Goal: Information Seeking & Learning: Find specific fact

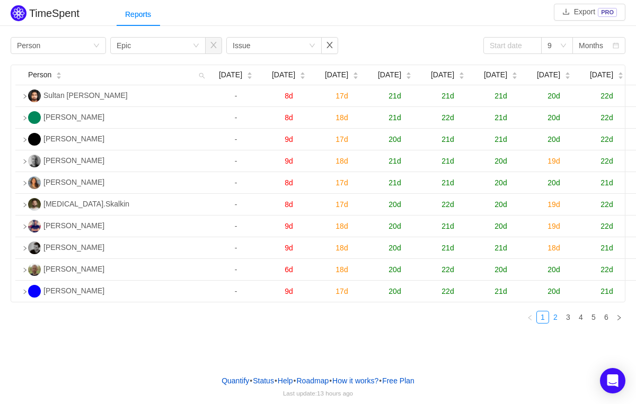
click at [557, 323] on link "2" at bounding box center [555, 318] width 12 height 12
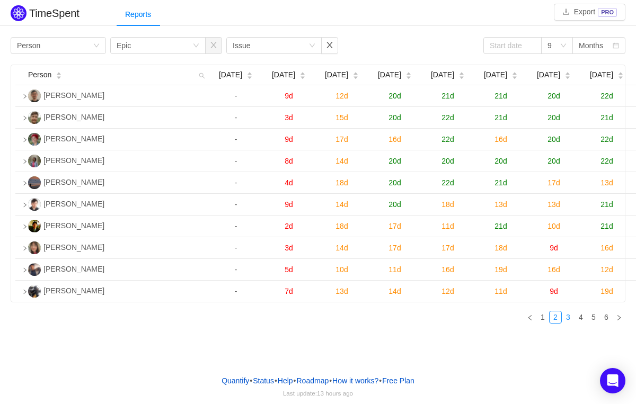
click at [566, 323] on link "3" at bounding box center [568, 318] width 12 height 12
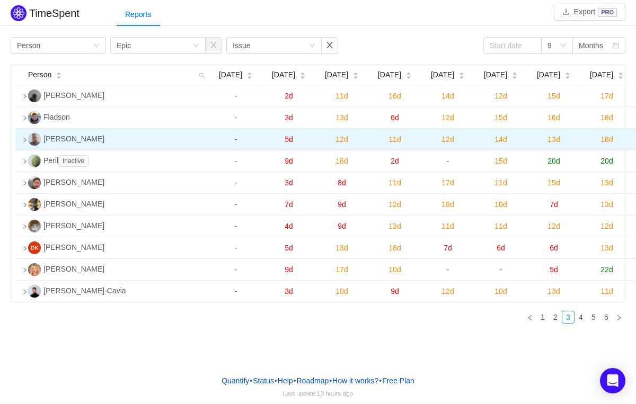
click at [27, 143] on icon "icon: right" at bounding box center [24, 139] width 5 height 5
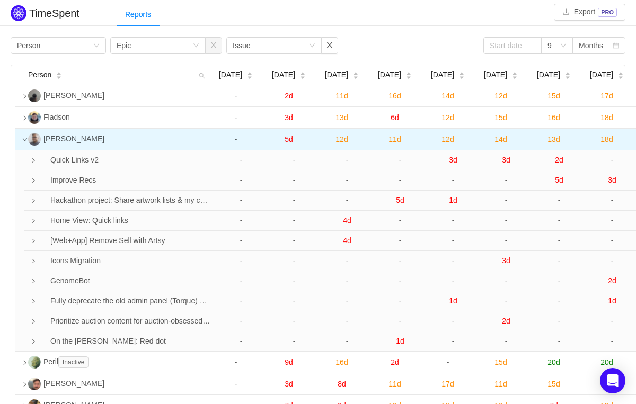
click at [24, 143] on icon "icon: down" at bounding box center [24, 139] width 5 height 5
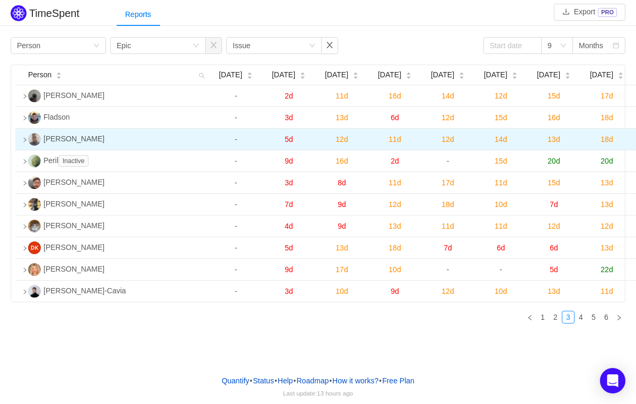
click at [24, 143] on icon "icon: right" at bounding box center [24, 139] width 5 height 5
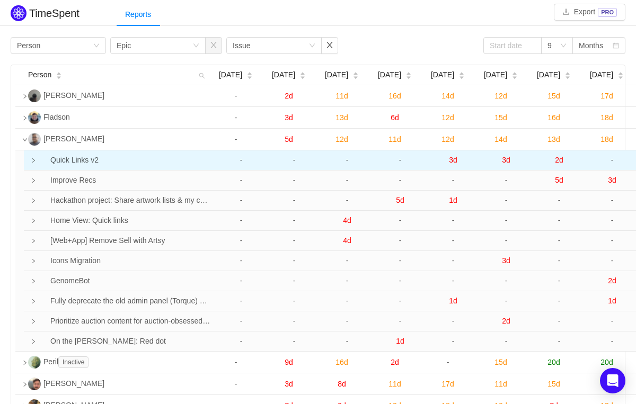
click at [37, 171] on td "Quick Links v2" at bounding box center [121, 160] width 185 height 20
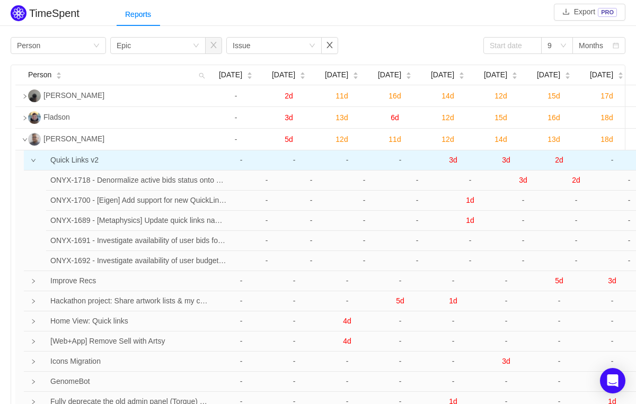
click at [29, 171] on td at bounding box center [26, 160] width 5 height 20
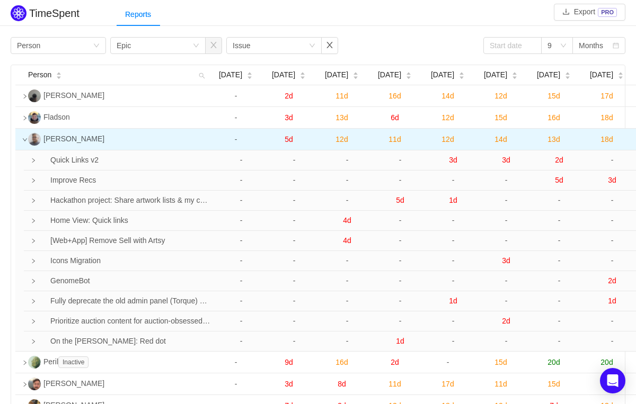
click at [24, 141] on icon "icon: down" at bounding box center [25, 139] width 4 height 3
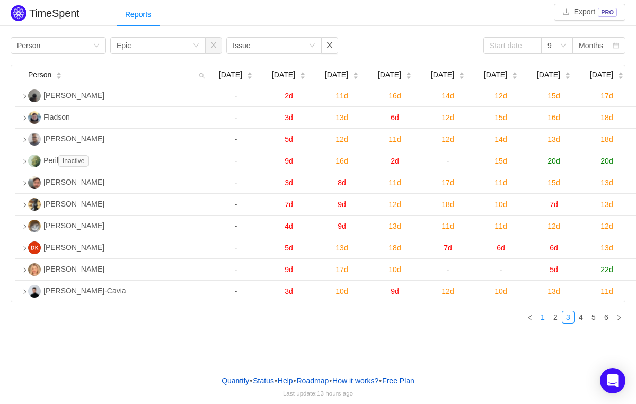
click at [547, 323] on link "1" at bounding box center [543, 318] width 12 height 12
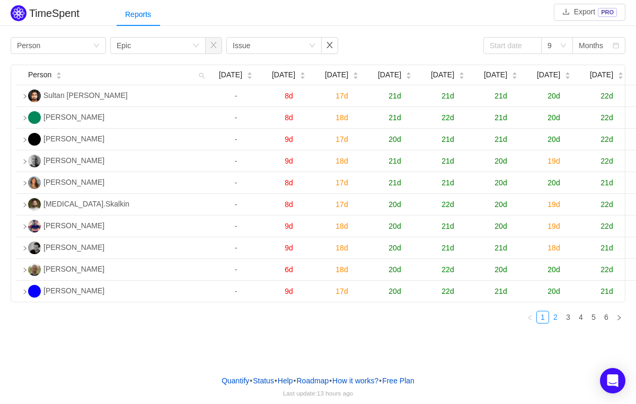
click at [557, 323] on link "2" at bounding box center [555, 318] width 12 height 12
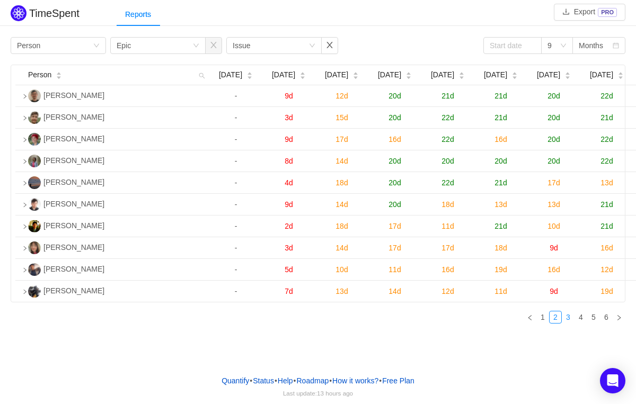
click at [567, 323] on link "3" at bounding box center [568, 318] width 12 height 12
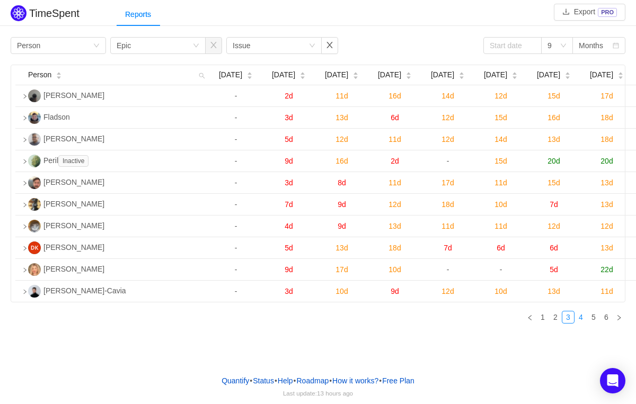
click at [583, 323] on link "4" at bounding box center [581, 318] width 12 height 12
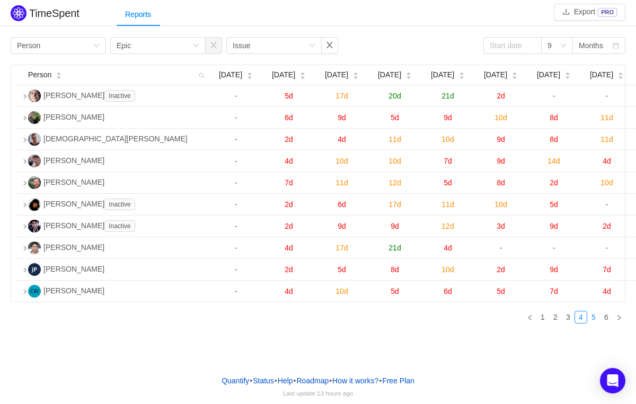
click at [592, 323] on link "5" at bounding box center [594, 318] width 12 height 12
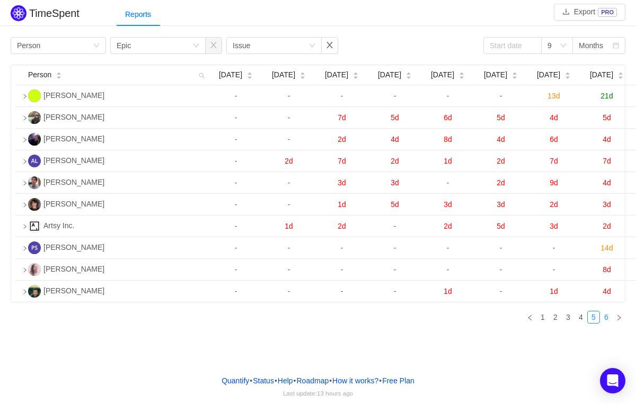
click at [608, 323] on link "6" at bounding box center [606, 318] width 12 height 12
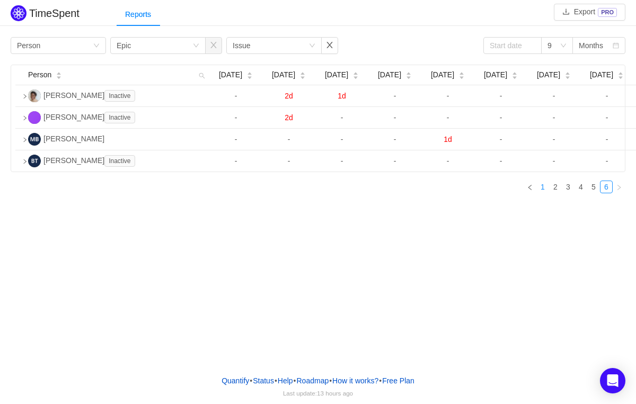
click at [544, 193] on link "1" at bounding box center [543, 187] width 12 height 12
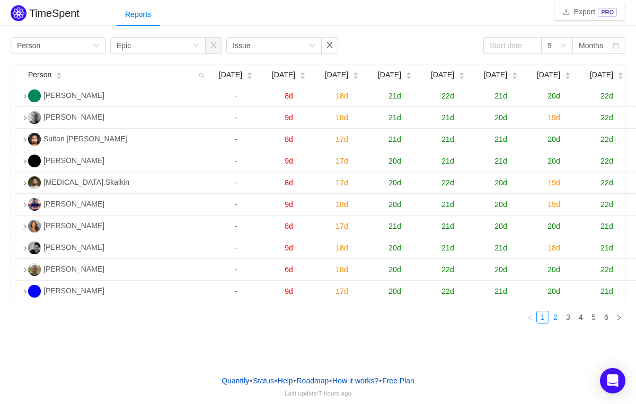
click at [557, 323] on link "2" at bounding box center [555, 318] width 12 height 12
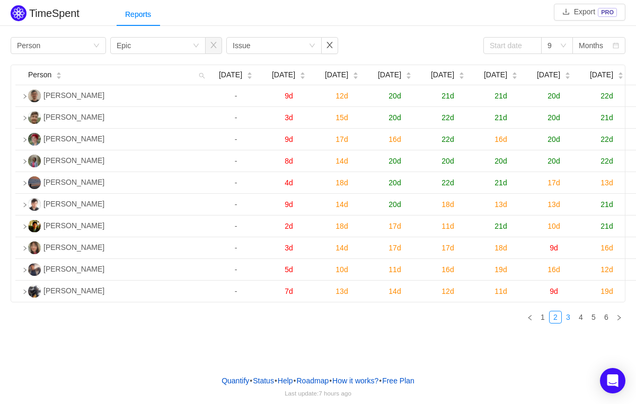
click at [574, 324] on li "3" at bounding box center [568, 317] width 13 height 13
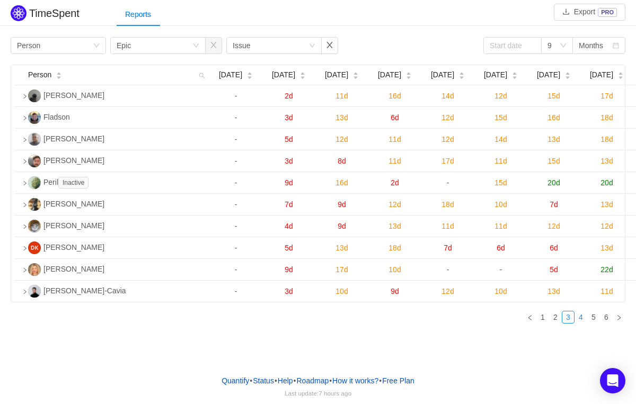
click at [580, 323] on link "4" at bounding box center [581, 318] width 12 height 12
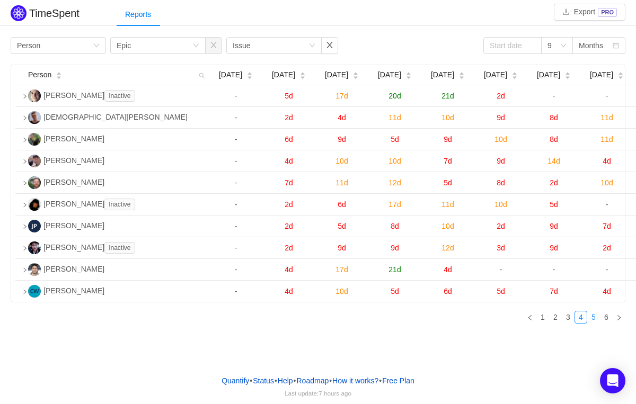
click at [595, 323] on link "5" at bounding box center [594, 318] width 12 height 12
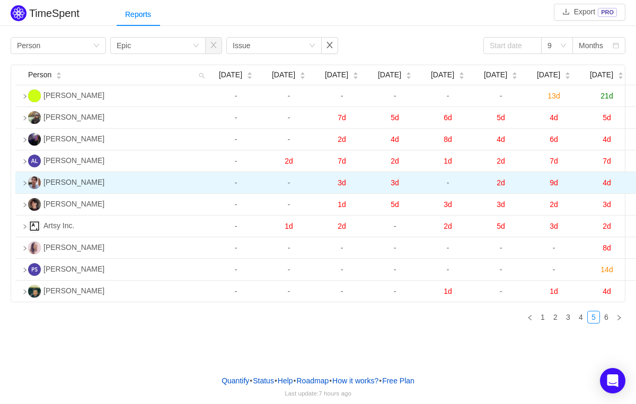
click at [20, 193] on td at bounding box center [19, 183] width 8 height 22
click at [25, 186] on icon "icon: loading" at bounding box center [25, 183] width 6 height 6
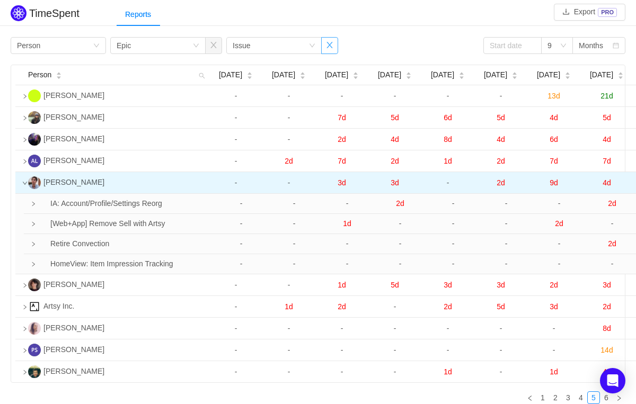
click at [337, 49] on button "button" at bounding box center [329, 45] width 17 height 17
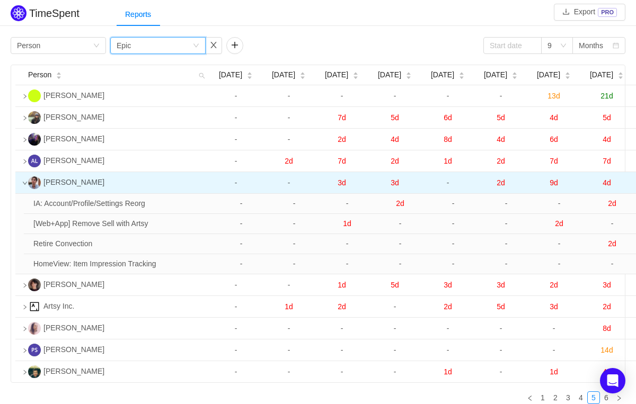
click at [188, 45] on div "Group by Epic" at bounding box center [155, 46] width 76 height 16
click at [161, 68] on li "Issue" at bounding box center [157, 66] width 95 height 17
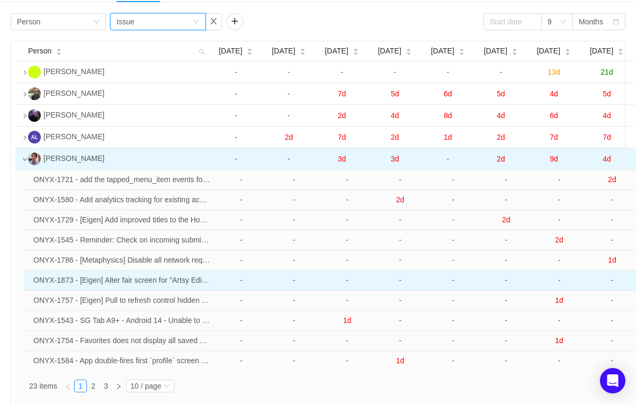
scroll to position [21, 0]
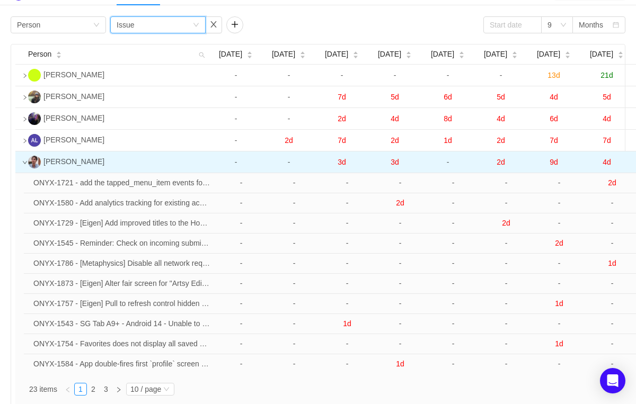
click at [25, 164] on icon "icon: down" at bounding box center [25, 162] width 4 height 3
click at [24, 165] on icon "icon: down" at bounding box center [24, 162] width 5 height 5
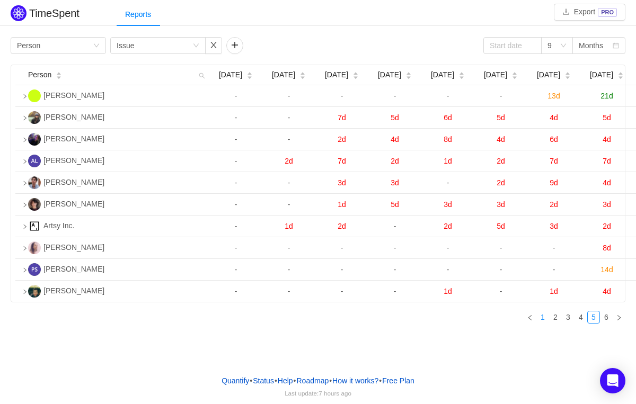
click at [541, 323] on link "1" at bounding box center [543, 318] width 12 height 12
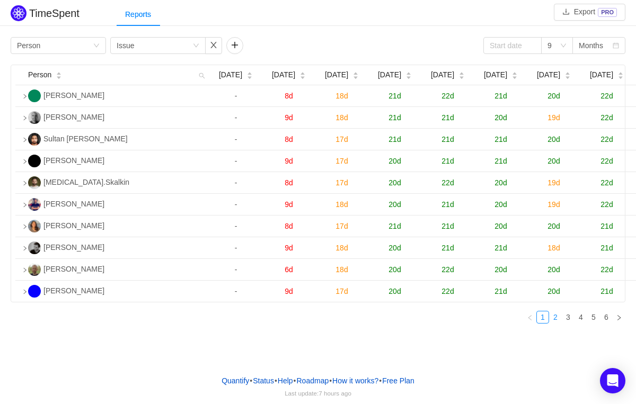
click at [554, 323] on link "2" at bounding box center [555, 318] width 12 height 12
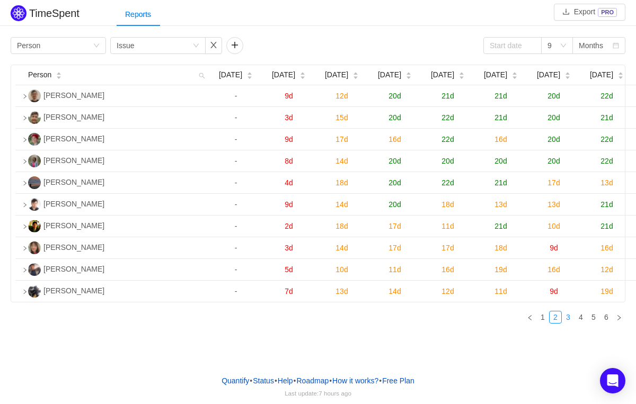
click at [567, 323] on link "3" at bounding box center [568, 318] width 12 height 12
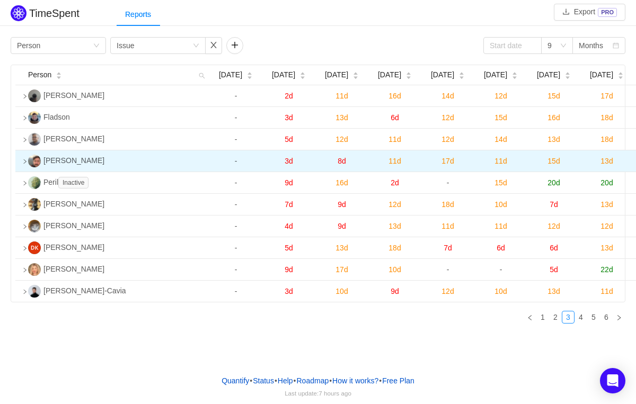
click at [22, 164] on icon "icon: right" at bounding box center [24, 161] width 5 height 5
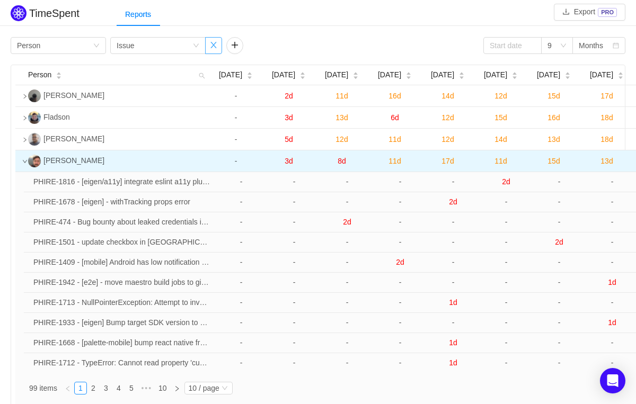
click at [214, 48] on button "button" at bounding box center [213, 45] width 17 height 17
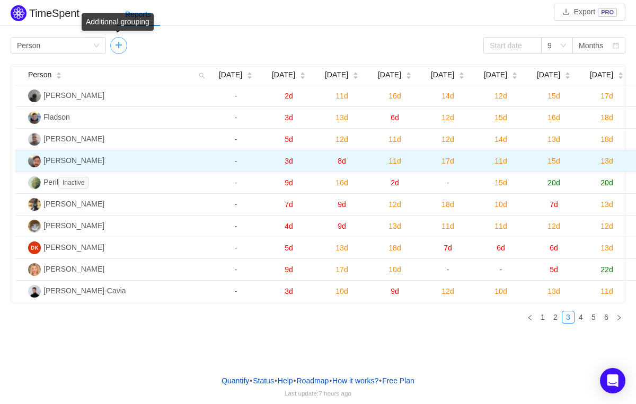
click at [121, 49] on button "button" at bounding box center [118, 45] width 17 height 17
click at [181, 47] on div "Group by Issue" at bounding box center [155, 46] width 76 height 16
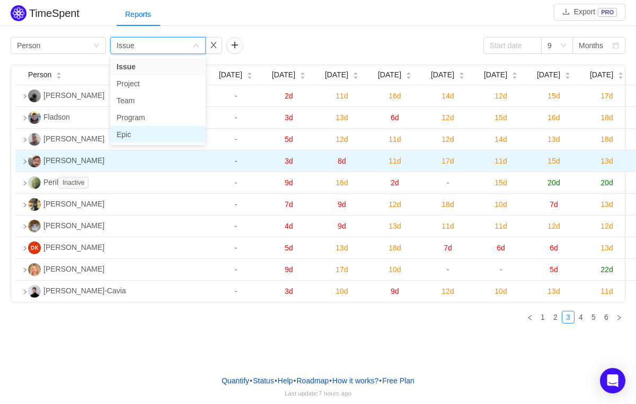
click at [144, 129] on li "Epic" at bounding box center [157, 134] width 95 height 17
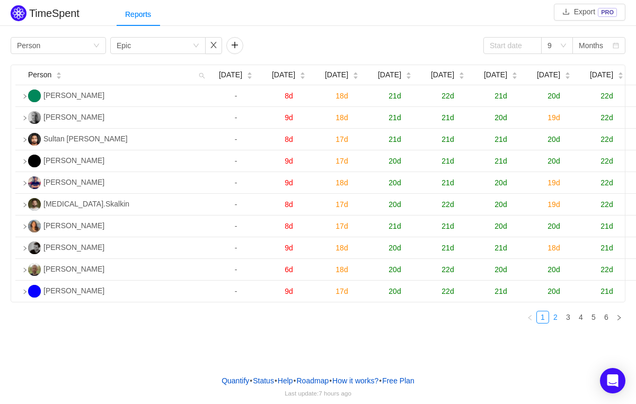
click at [555, 323] on link "2" at bounding box center [555, 318] width 12 height 12
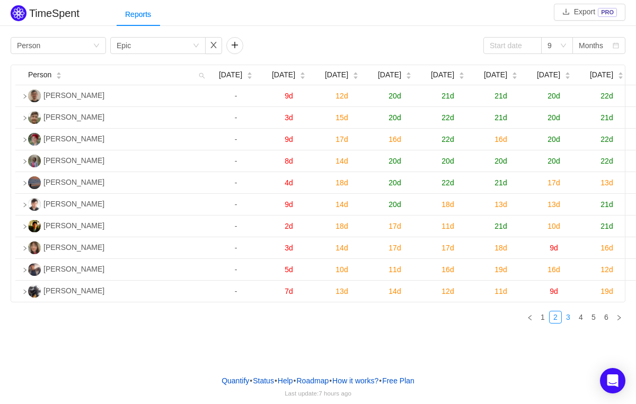
click at [571, 323] on link "3" at bounding box center [568, 318] width 12 height 12
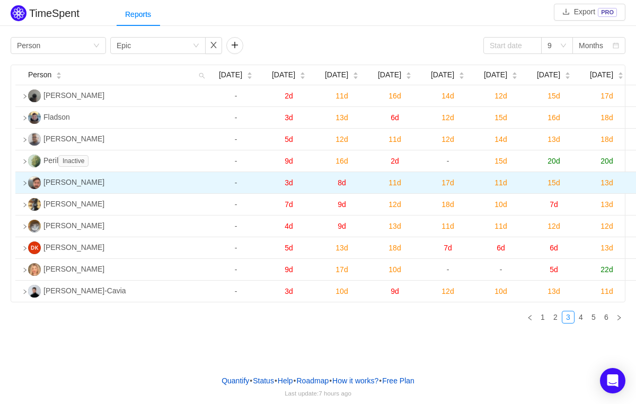
click at [26, 186] on icon "icon: right" at bounding box center [24, 183] width 5 height 5
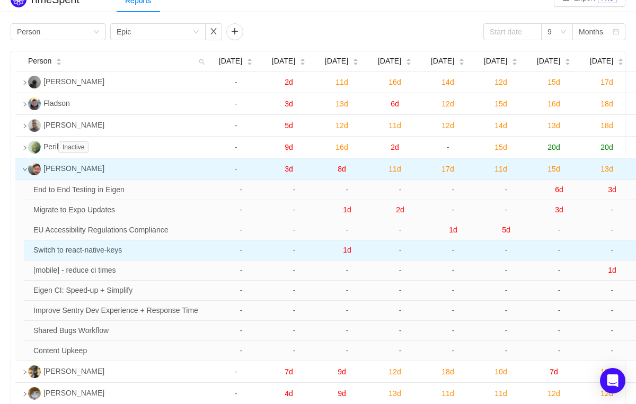
scroll to position [15, 0]
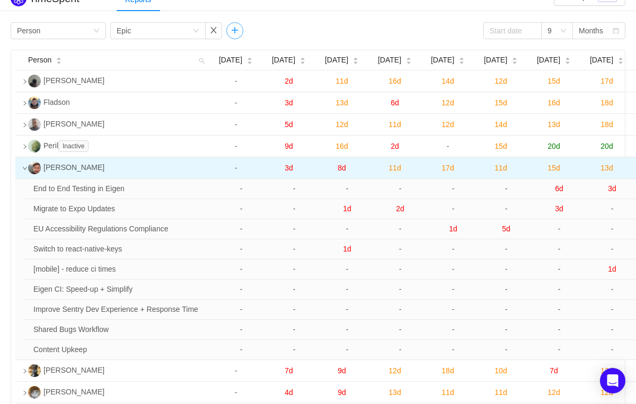
click at [233, 31] on button "button" at bounding box center [234, 30] width 17 height 17
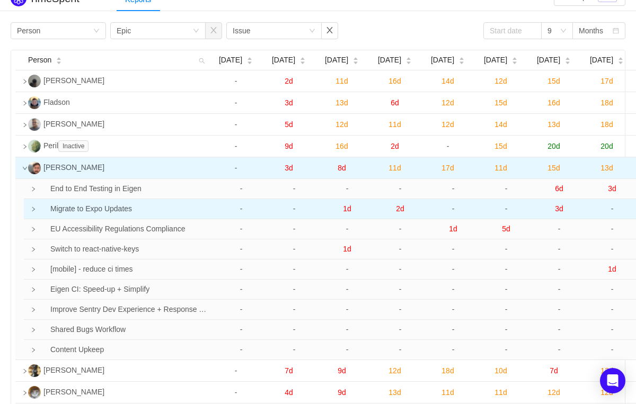
click at [36, 219] on td "Migrate to Expo Updates" at bounding box center [121, 209] width 185 height 20
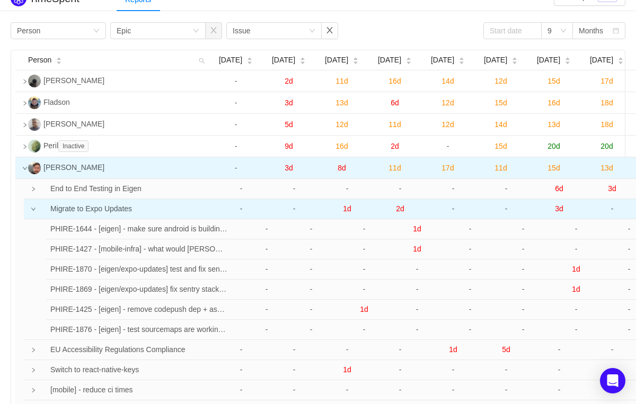
click at [28, 219] on td at bounding box center [26, 209] width 5 height 20
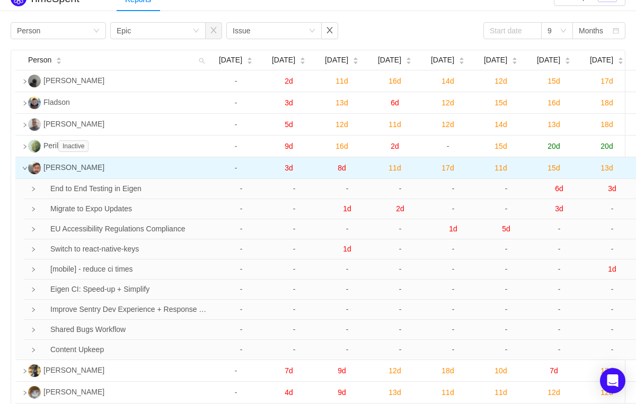
click at [25, 171] on icon "icon: down" at bounding box center [24, 168] width 5 height 5
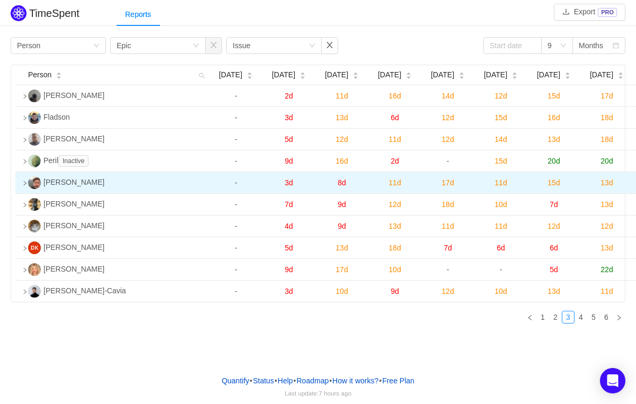
scroll to position [0, 0]
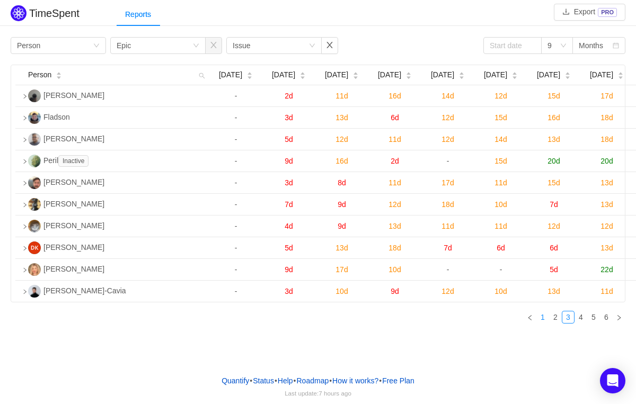
click at [546, 323] on link "1" at bounding box center [543, 318] width 12 height 12
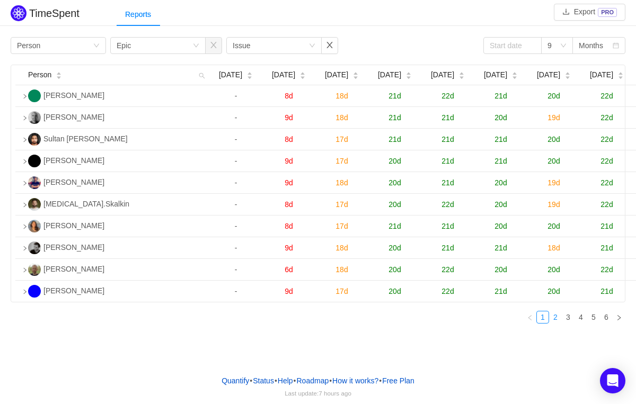
click at [553, 323] on link "2" at bounding box center [555, 318] width 12 height 12
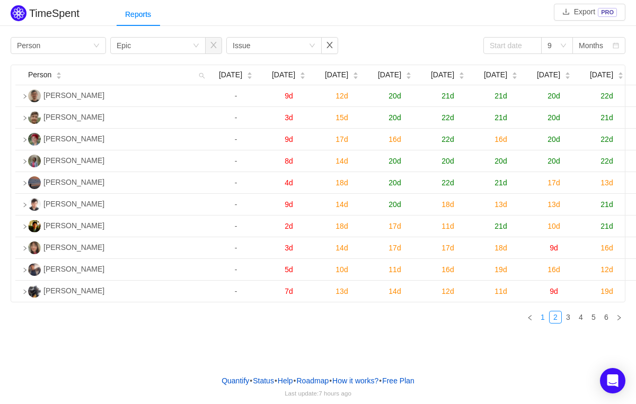
click at [543, 323] on link "1" at bounding box center [543, 318] width 12 height 12
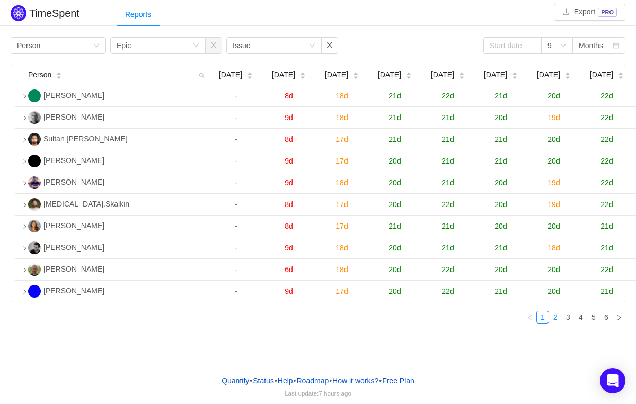
click at [550, 323] on link "2" at bounding box center [555, 318] width 12 height 12
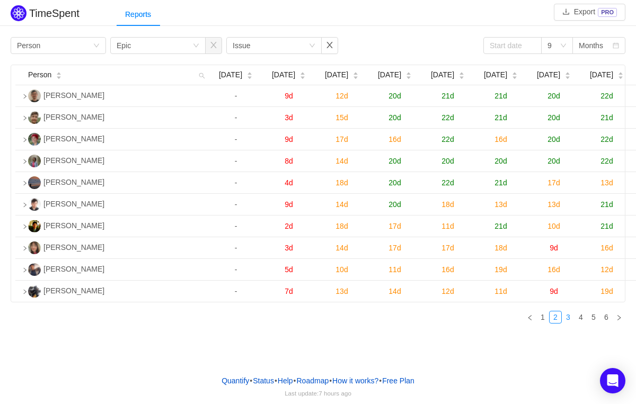
click at [567, 323] on link "3" at bounding box center [568, 318] width 12 height 12
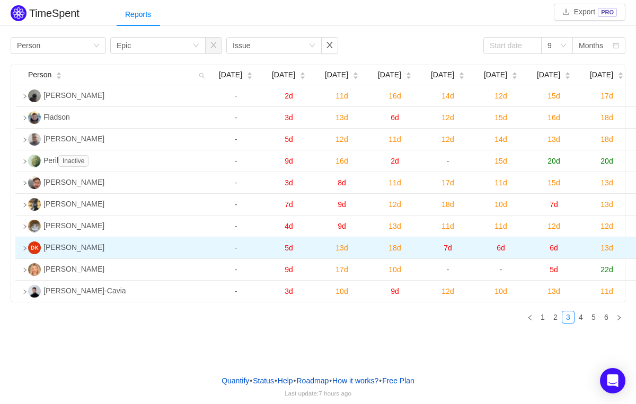
click at [28, 254] on img at bounding box center [34, 248] width 13 height 13
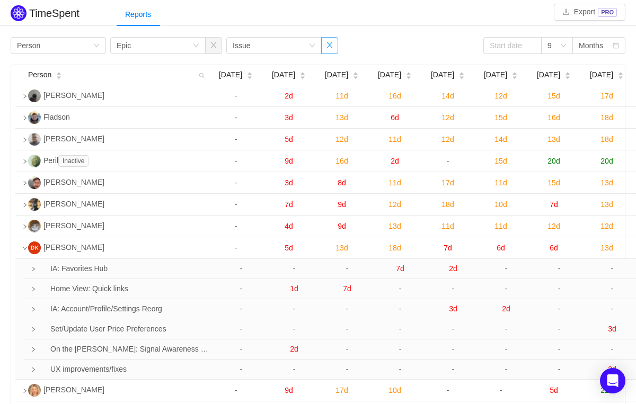
click at [331, 50] on button "button" at bounding box center [329, 45] width 17 height 17
click at [192, 46] on div "Group by Epic" at bounding box center [155, 46] width 76 height 16
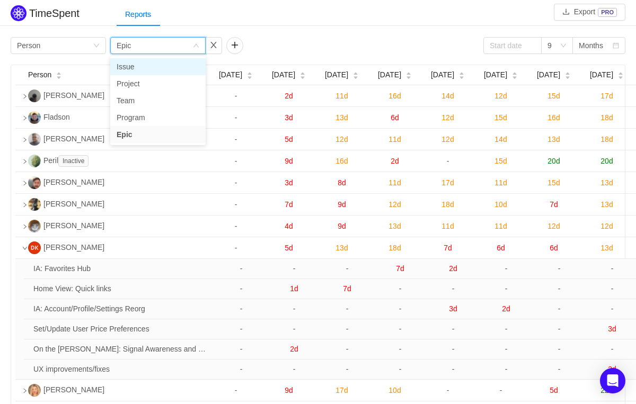
click at [155, 68] on li "Issue" at bounding box center [157, 66] width 95 height 17
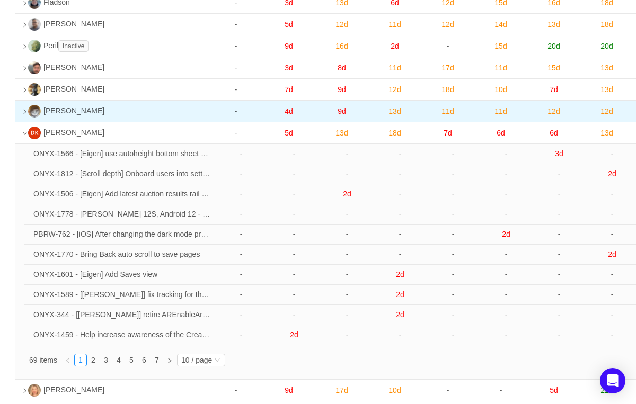
scroll to position [132, 0]
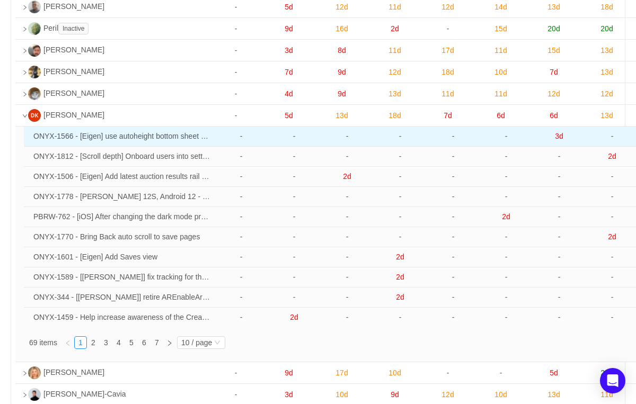
click at [558, 140] on span "3d" at bounding box center [559, 136] width 8 height 8
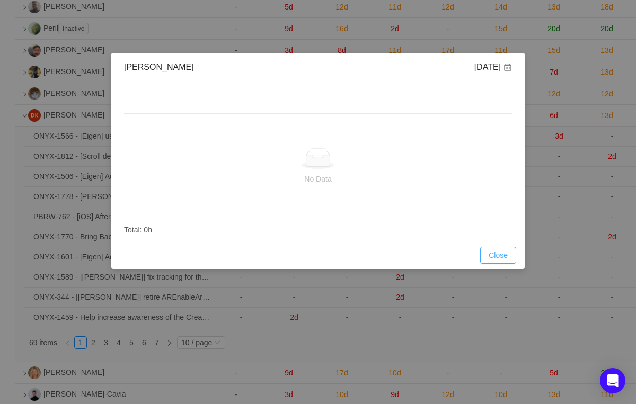
drag, startPoint x: 496, startPoint y: 255, endPoint x: 485, endPoint y: 254, distance: 10.7
click at [496, 255] on button "Close" at bounding box center [498, 255] width 36 height 17
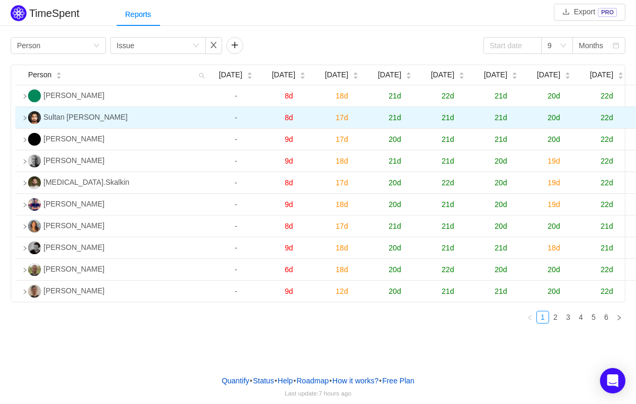
click at [23, 121] on icon "icon: right" at bounding box center [24, 117] width 5 height 5
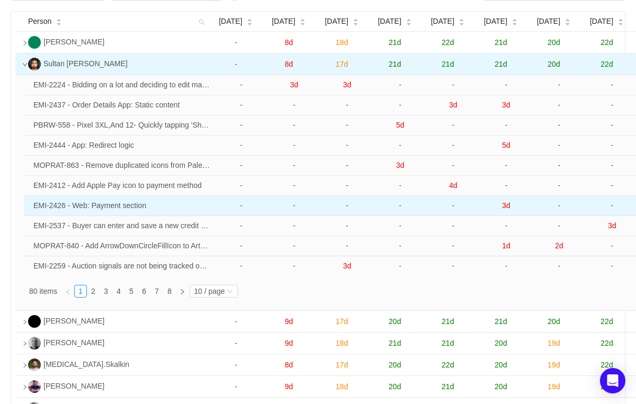
scroll to position [55, 0]
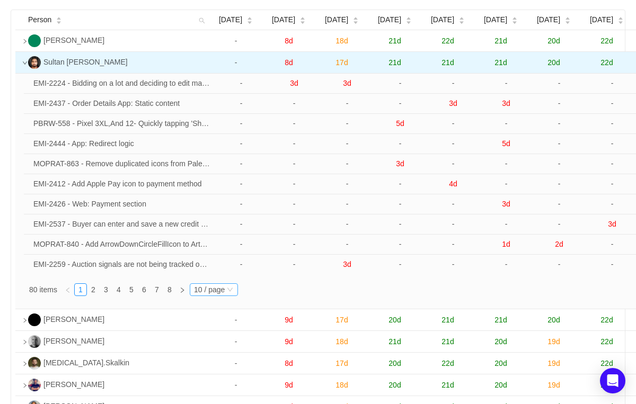
click at [238, 296] on div "10 / page" at bounding box center [214, 289] width 48 height 13
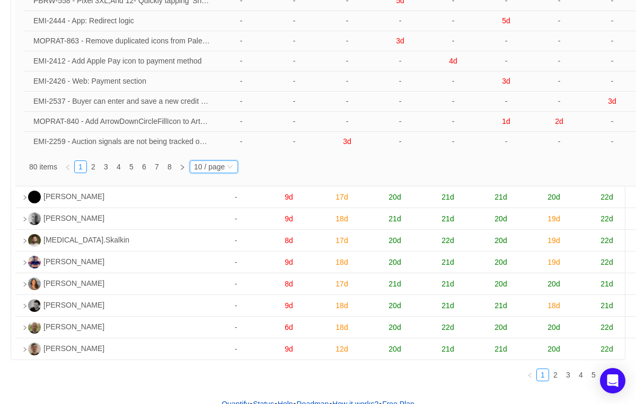
scroll to position [0, 0]
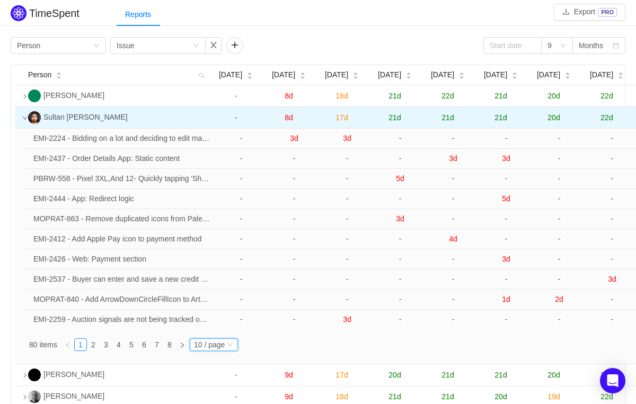
click at [24, 121] on icon "icon: down" at bounding box center [24, 117] width 5 height 5
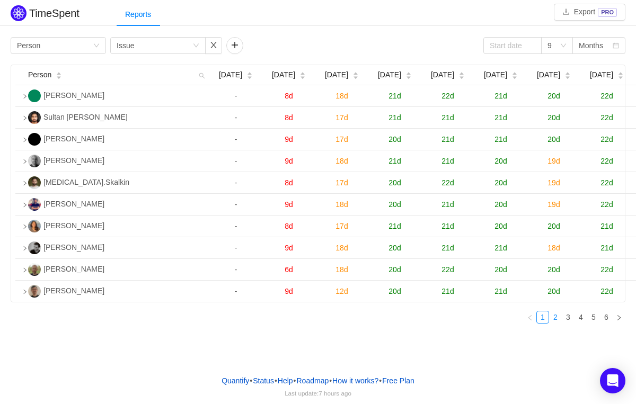
click at [556, 323] on link "2" at bounding box center [555, 318] width 12 height 12
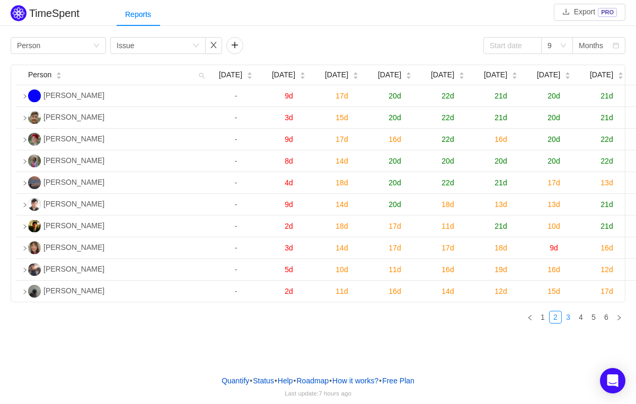
click at [564, 323] on link "3" at bounding box center [568, 318] width 12 height 12
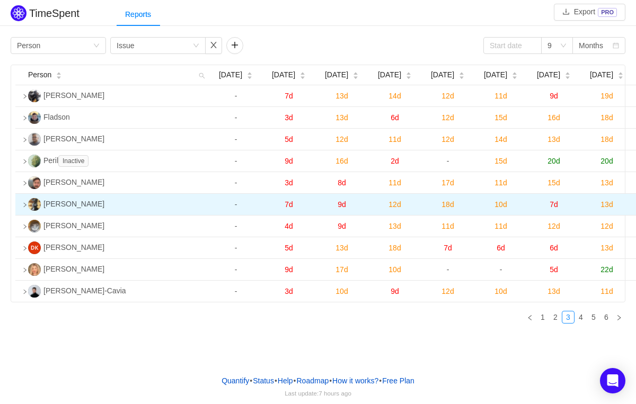
click at [24, 208] on icon "icon: right" at bounding box center [24, 204] width 5 height 5
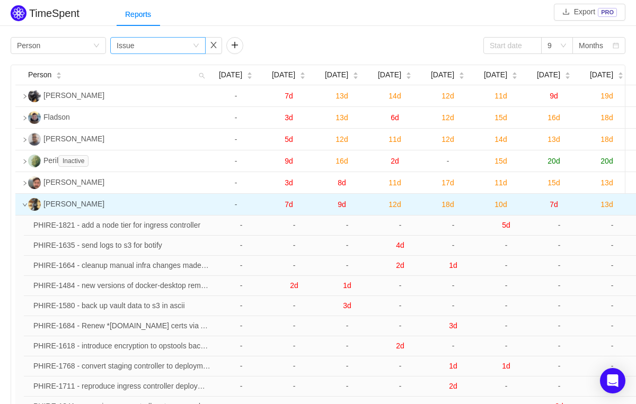
click at [195, 46] on icon "icon: down" at bounding box center [196, 45] width 6 height 6
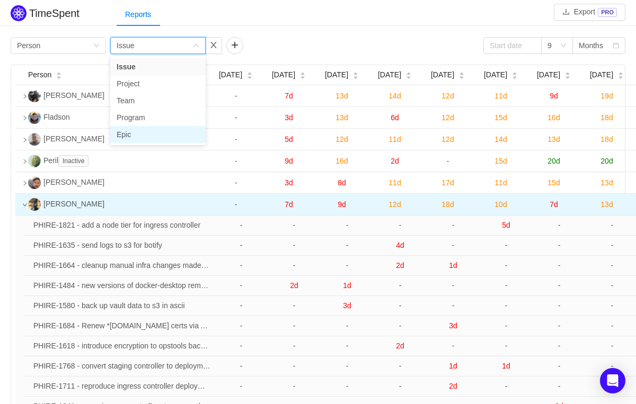
click at [134, 132] on li "Epic" at bounding box center [157, 134] width 95 height 17
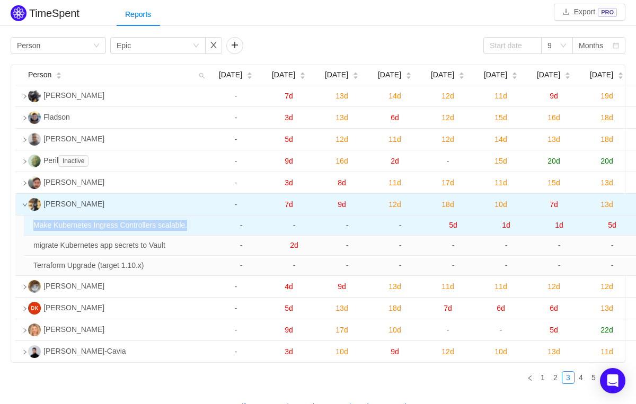
drag, startPoint x: 197, startPoint y: 236, endPoint x: 33, endPoint y: 234, distance: 164.3
click at [33, 234] on td "Make Kubernetes Ingress Controllers scalable." at bounding box center [121, 226] width 185 height 20
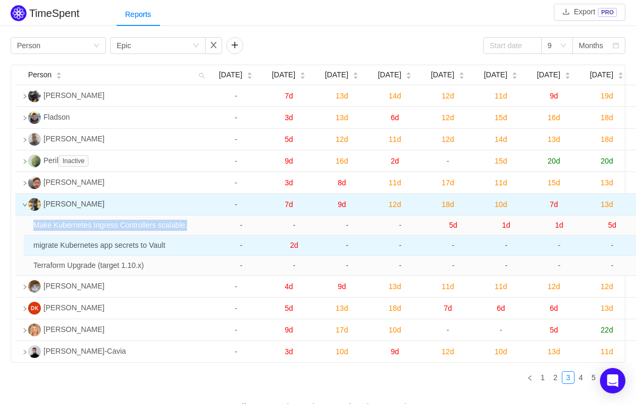
copy td "Make Kubernetes Ingress Controllers scalable."
